Goal: Task Accomplishment & Management: Manage account settings

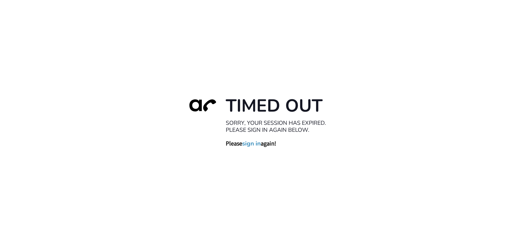
click at [252, 143] on link "sign in" at bounding box center [251, 144] width 19 height 8
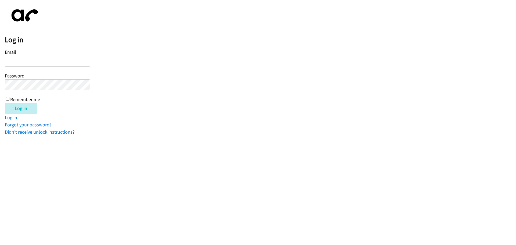
click at [17, 59] on input "Email" at bounding box center [47, 61] width 85 height 11
type input "[EMAIL_ADDRESS][DOMAIN_NAME]"
click at [20, 107] on input "Log in" at bounding box center [21, 108] width 32 height 11
